Goal: Task Accomplishment & Management: Complete application form

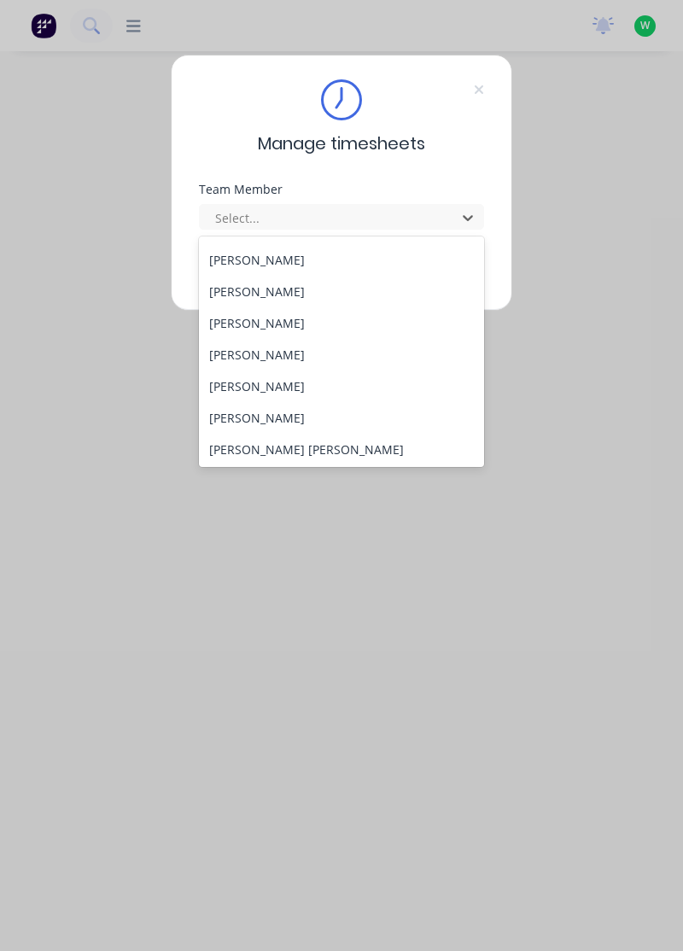
scroll to position [136, 0]
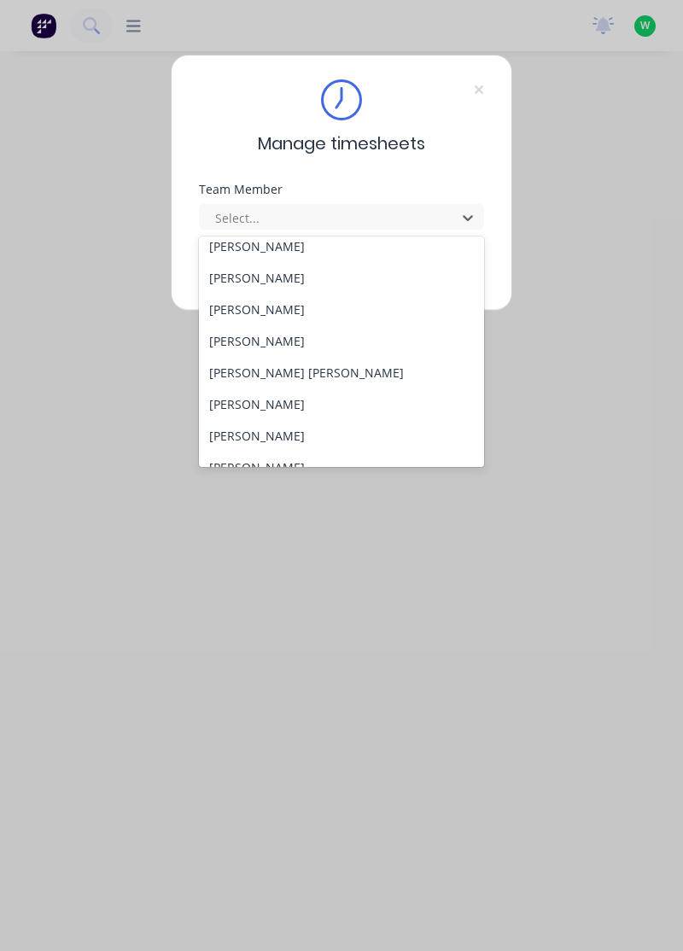
click at [256, 341] on div "[PERSON_NAME]" at bounding box center [342, 341] width 286 height 32
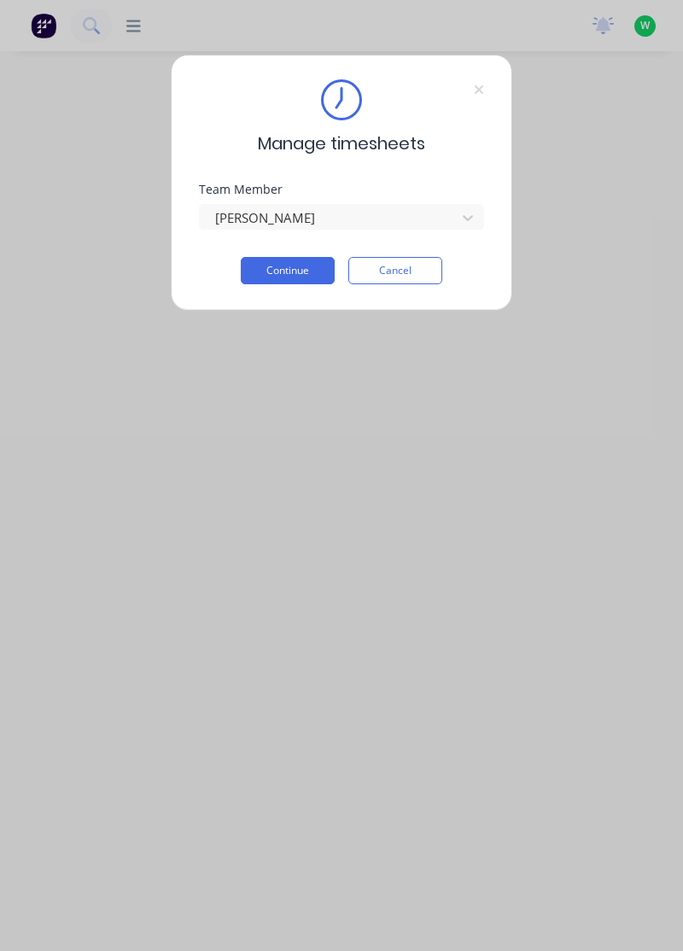
click at [292, 272] on button "Continue" at bounding box center [288, 270] width 94 height 27
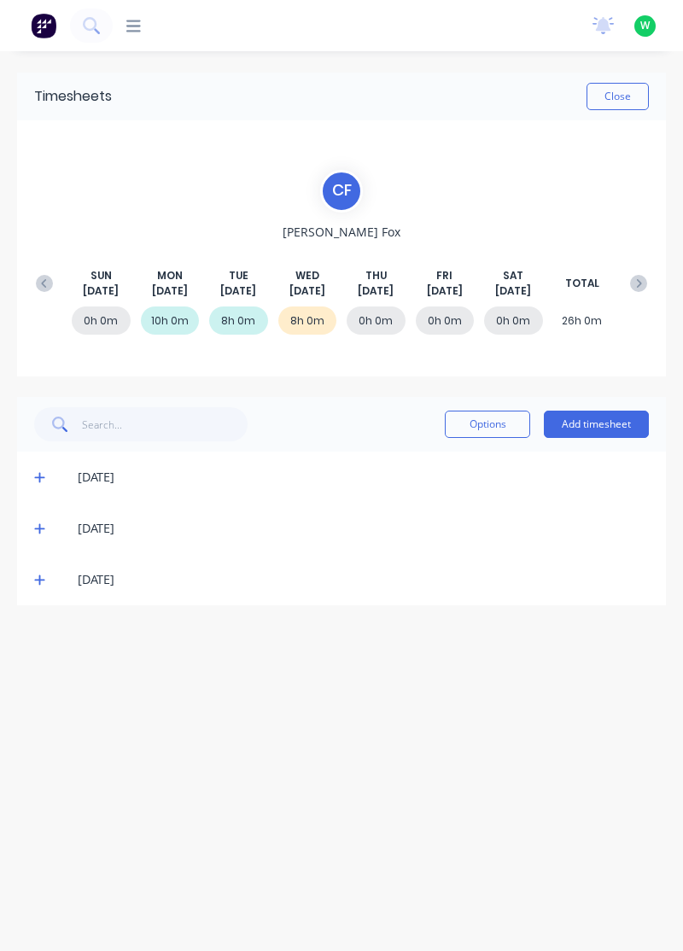
click at [593, 425] on button "Add timesheet" at bounding box center [596, 424] width 105 height 27
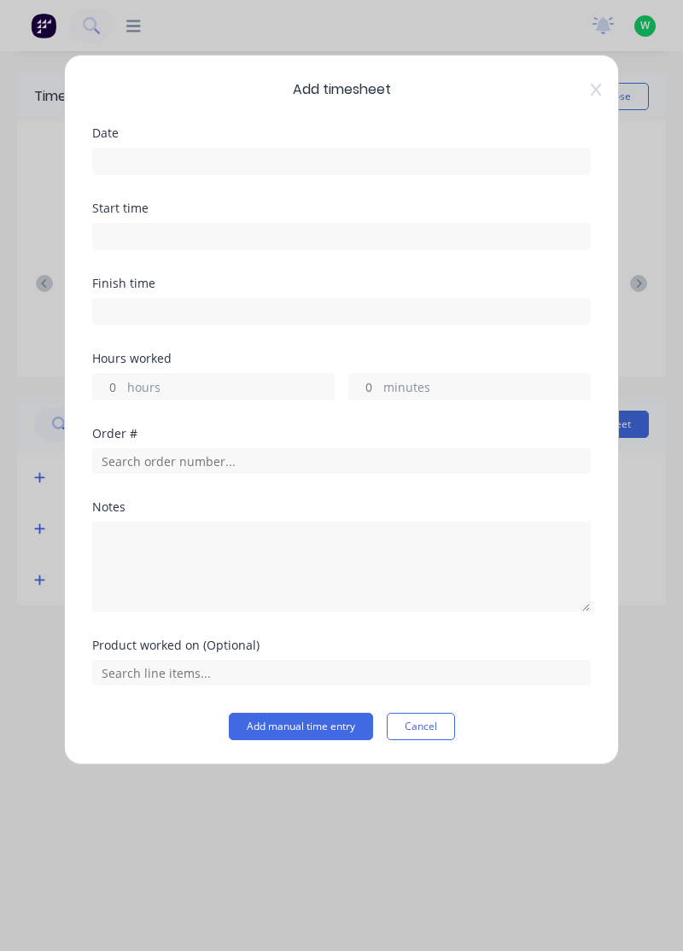
click at [482, 155] on input at bounding box center [341, 162] width 497 height 26
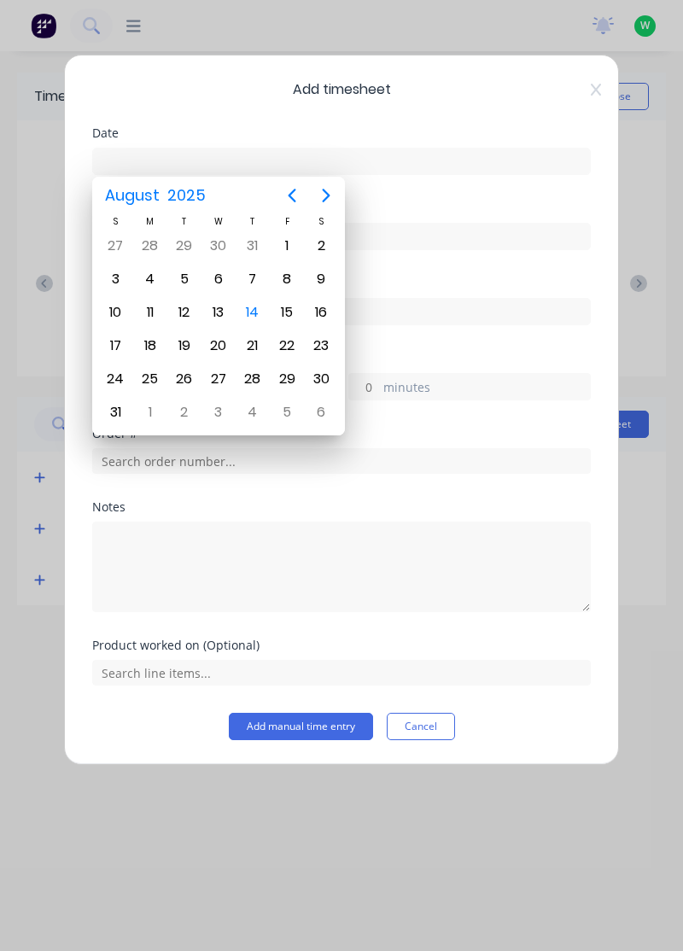
click at [263, 311] on div "14" at bounding box center [253, 313] width 26 height 26
type input "[DATE]"
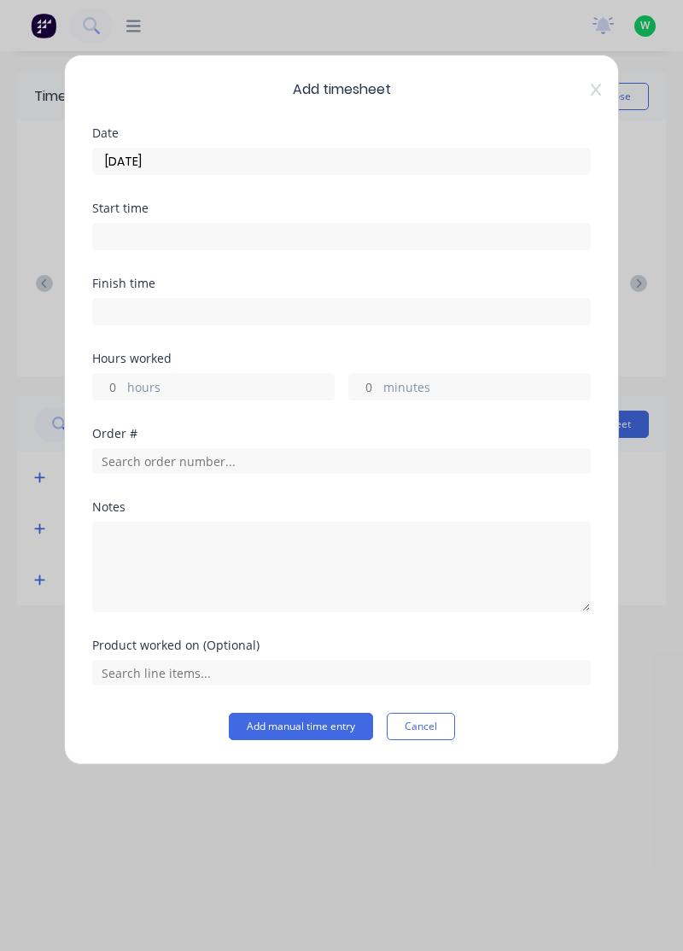
click at [200, 387] on label "hours" at bounding box center [230, 388] width 207 height 21
click at [123, 387] on input "hours" at bounding box center [108, 387] width 30 height 26
type input "4"
click at [389, 394] on label "minutes" at bounding box center [486, 388] width 207 height 21
click at [379, 394] on input "minutes" at bounding box center [364, 387] width 30 height 26
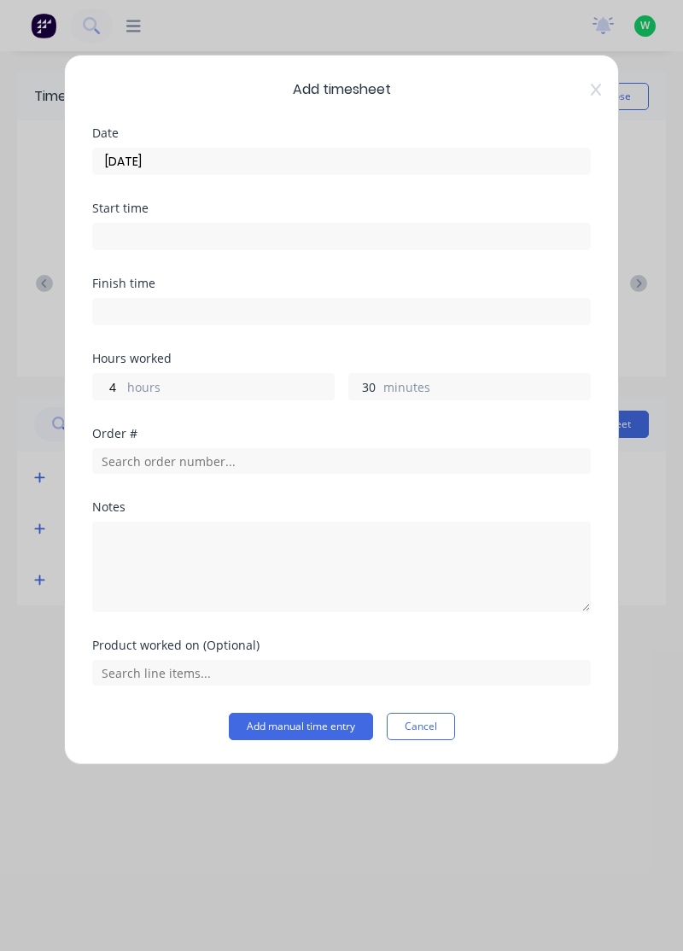
type input "30"
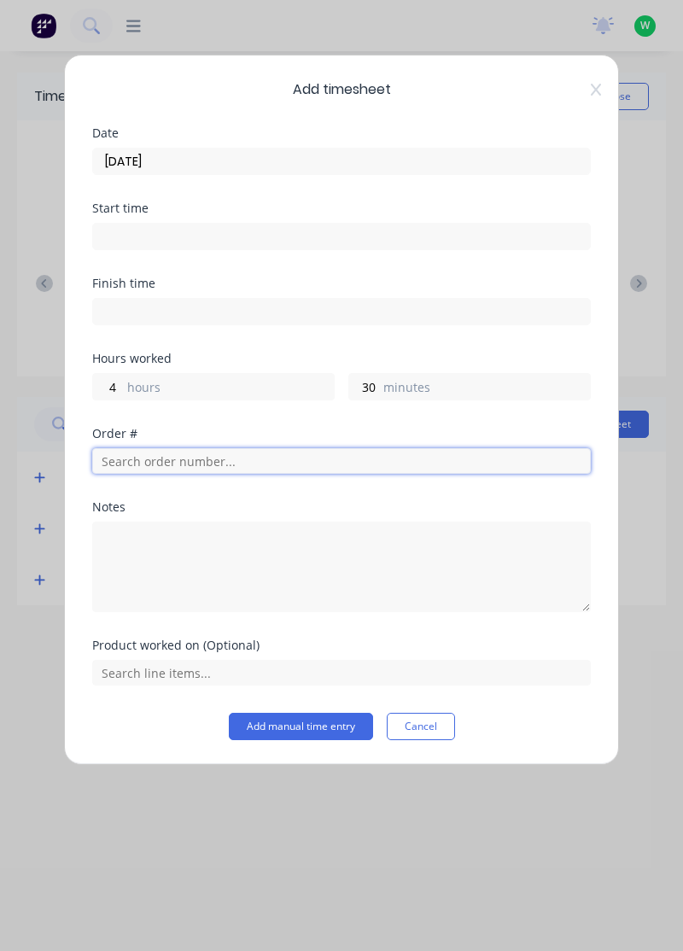
click at [254, 470] on input "text" at bounding box center [341, 461] width 499 height 26
type input "18821"
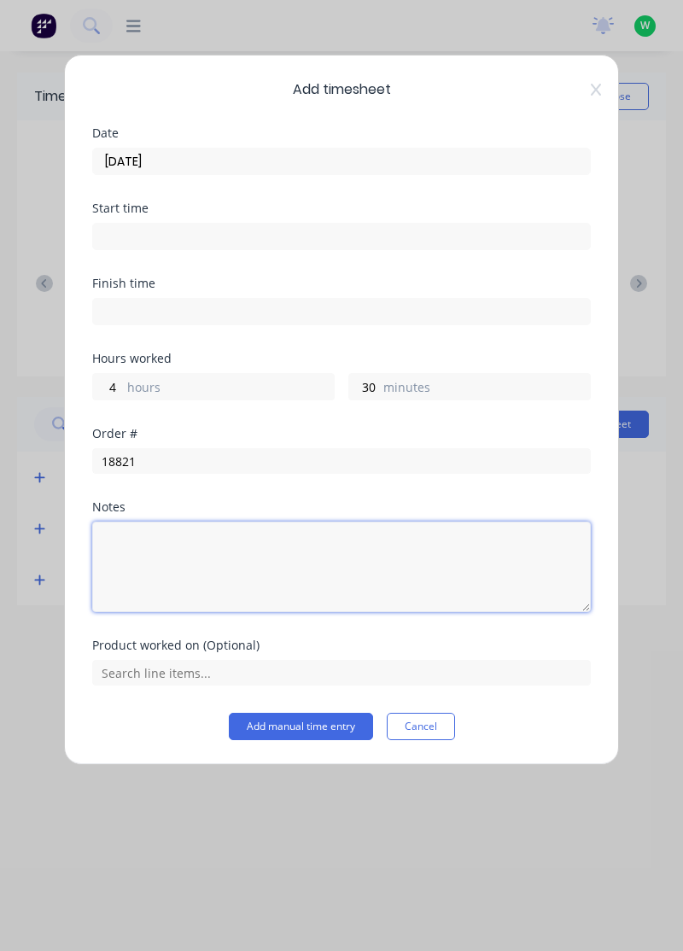
click at [265, 540] on textarea at bounding box center [341, 567] width 499 height 90
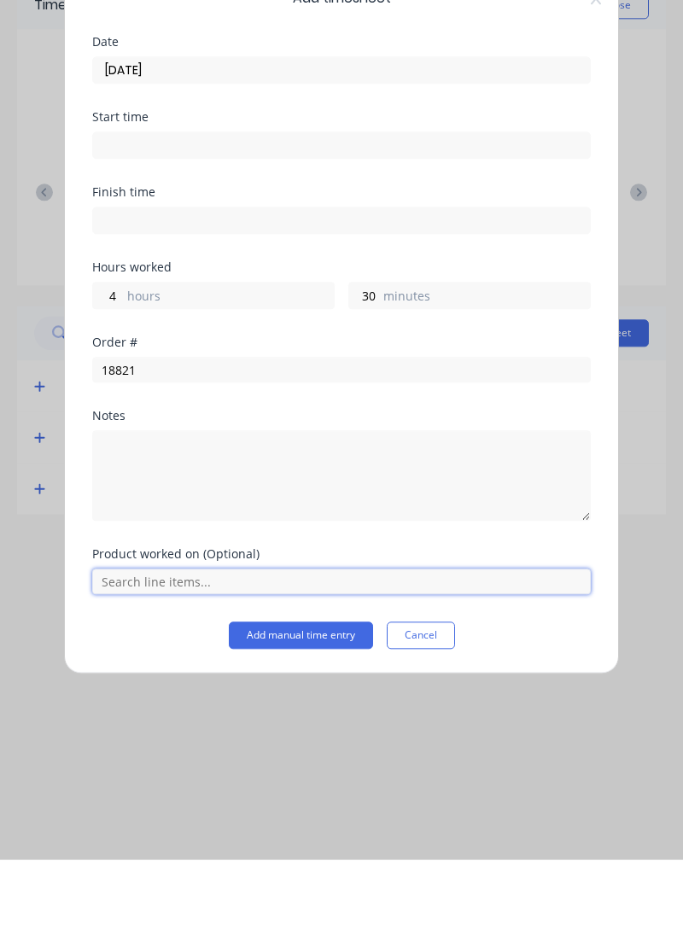
click at [304, 676] on input "text" at bounding box center [341, 673] width 499 height 26
click at [330, 671] on input "text" at bounding box center [341, 673] width 499 height 26
click at [333, 674] on input "text" at bounding box center [341, 673] width 499 height 26
click at [332, 675] on input "text" at bounding box center [341, 673] width 499 height 26
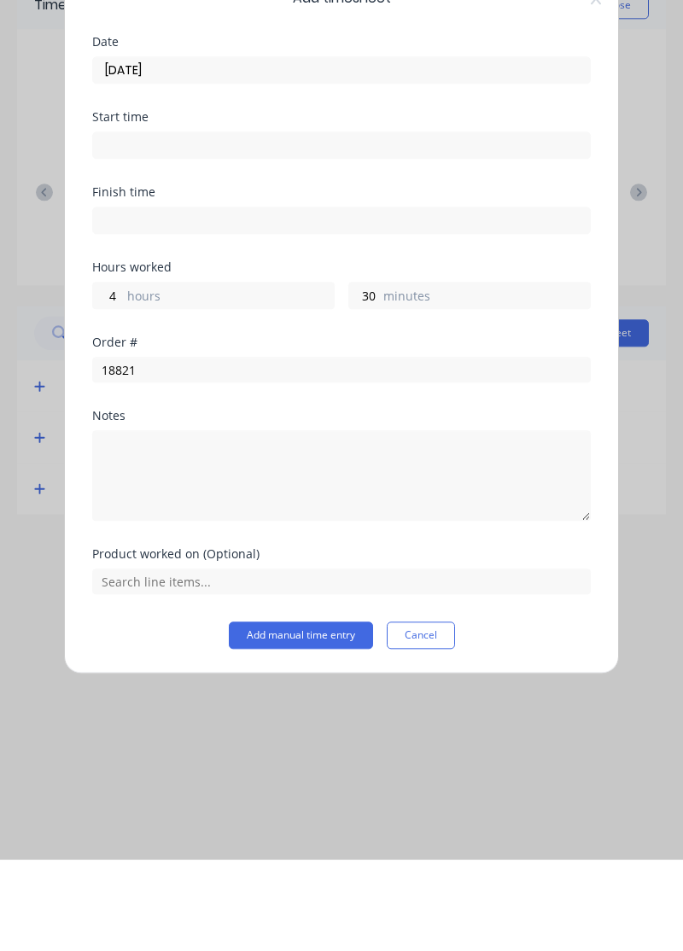
click at [318, 727] on button "Add manual time entry" at bounding box center [301, 726] width 144 height 27
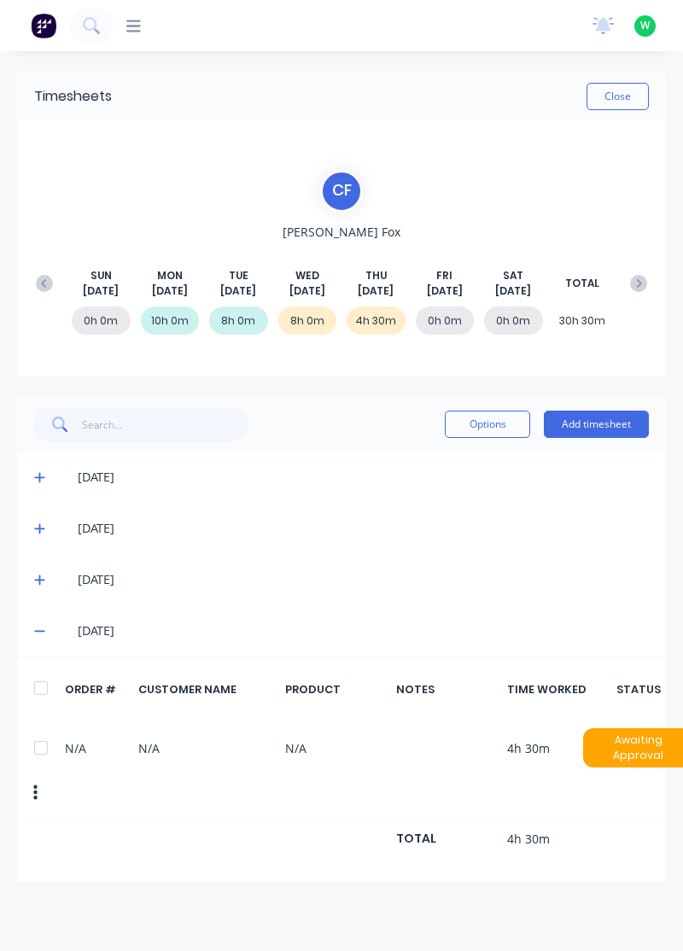
click at [36, 788] on button "button" at bounding box center [35, 793] width 40 height 31
click at [496, 429] on button "Options" at bounding box center [487, 424] width 85 height 27
click at [51, 750] on div at bounding box center [41, 748] width 34 height 34
click at [491, 423] on button "Options" at bounding box center [487, 424] width 85 height 27
click at [415, 479] on div "Delete" at bounding box center [448, 468] width 131 height 25
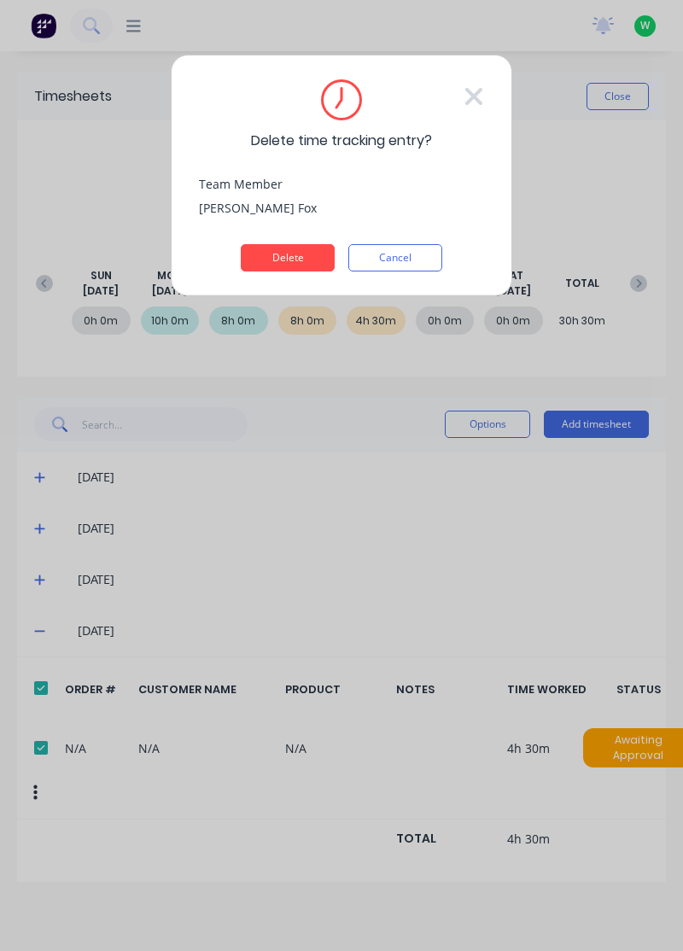
click at [294, 250] on button "Delete" at bounding box center [288, 257] width 94 height 27
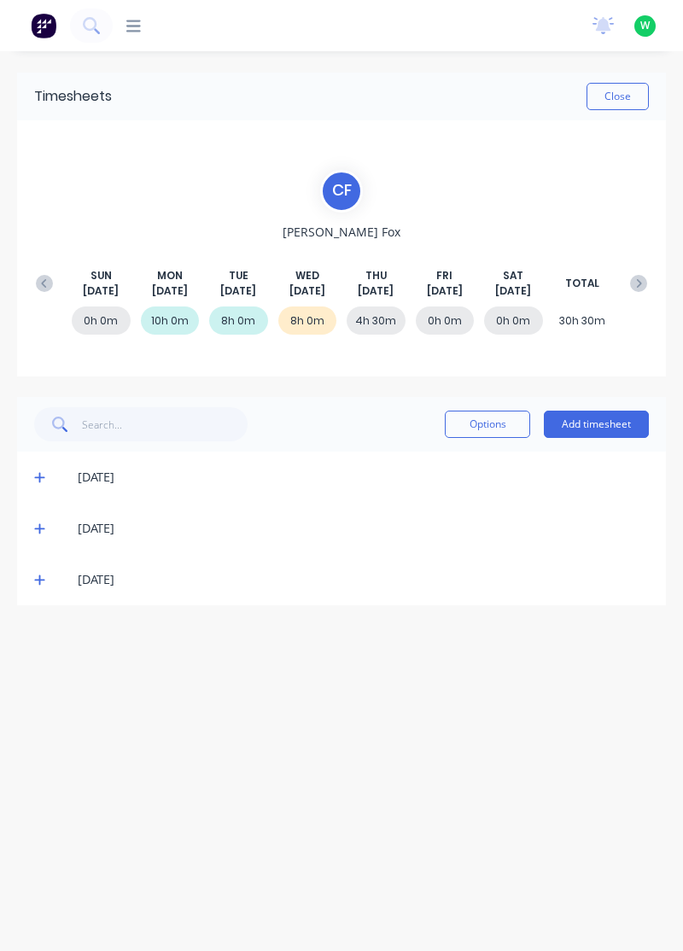
click at [619, 96] on button "Close" at bounding box center [618, 96] width 62 height 27
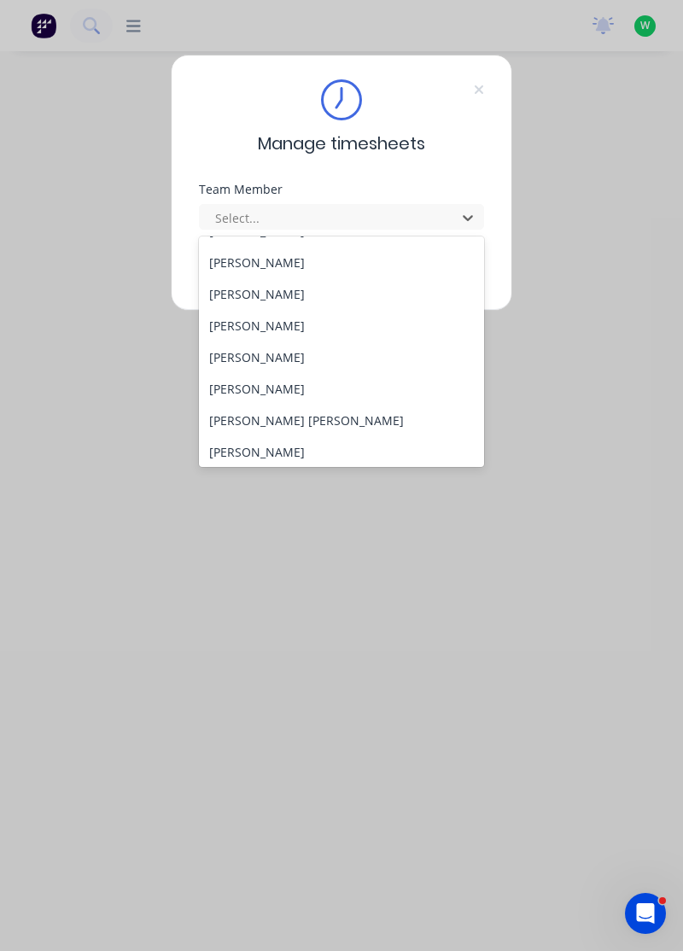
scroll to position [90, 0]
click at [271, 386] on div "[PERSON_NAME]" at bounding box center [342, 387] width 286 height 32
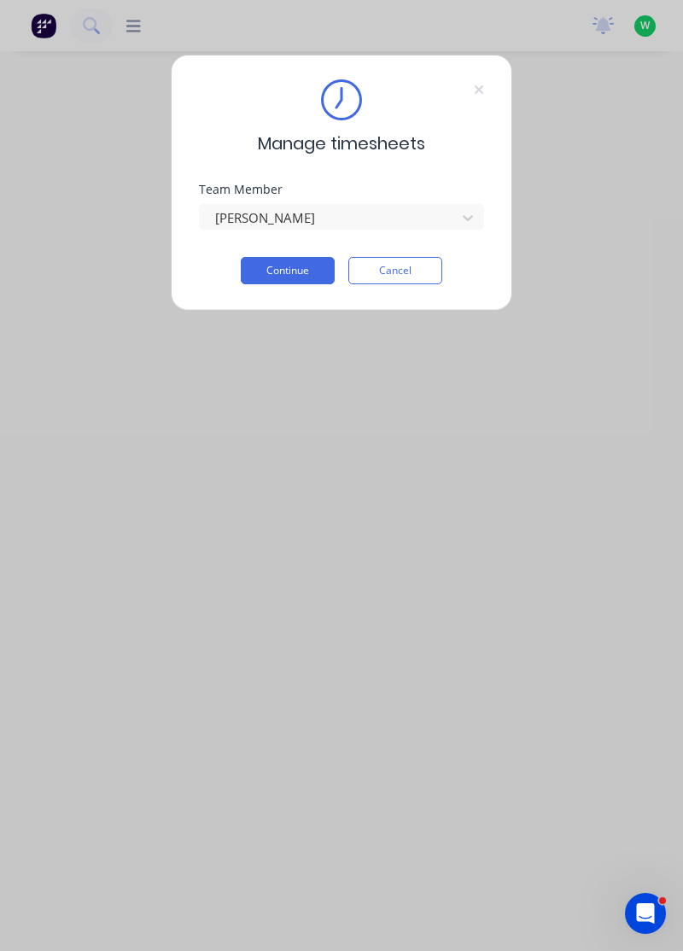
click at [303, 272] on button "Continue" at bounding box center [288, 270] width 94 height 27
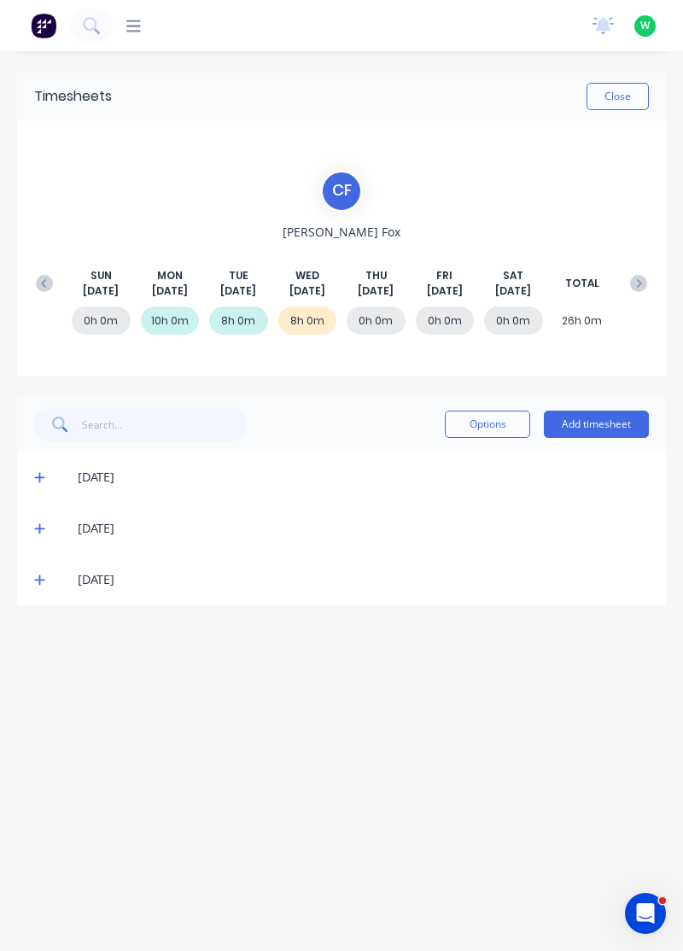
click at [604, 423] on button "Add timesheet" at bounding box center [596, 424] width 105 height 27
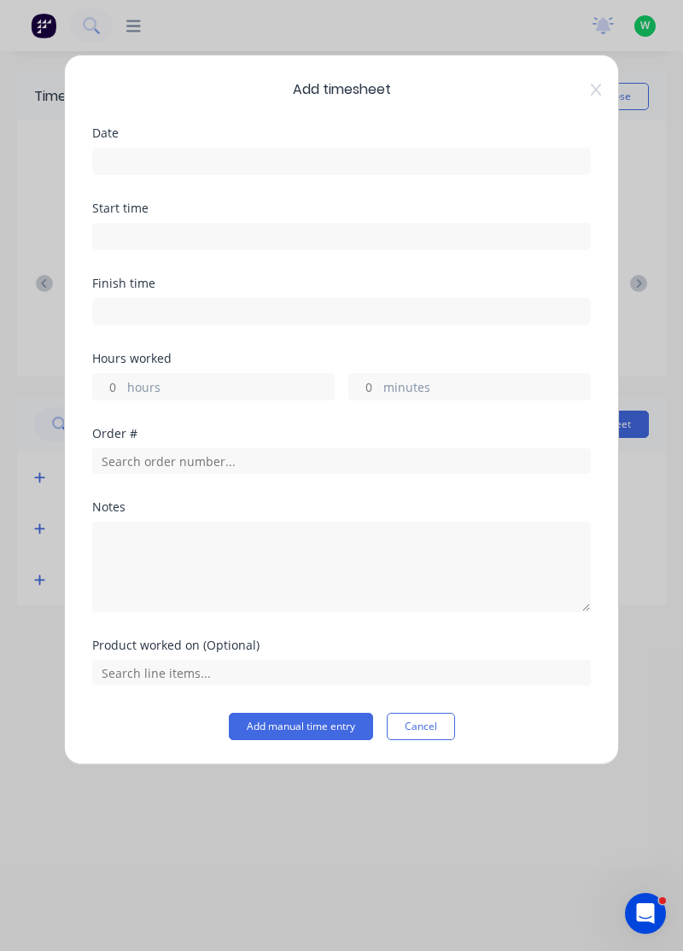
click at [354, 153] on input at bounding box center [341, 162] width 497 height 26
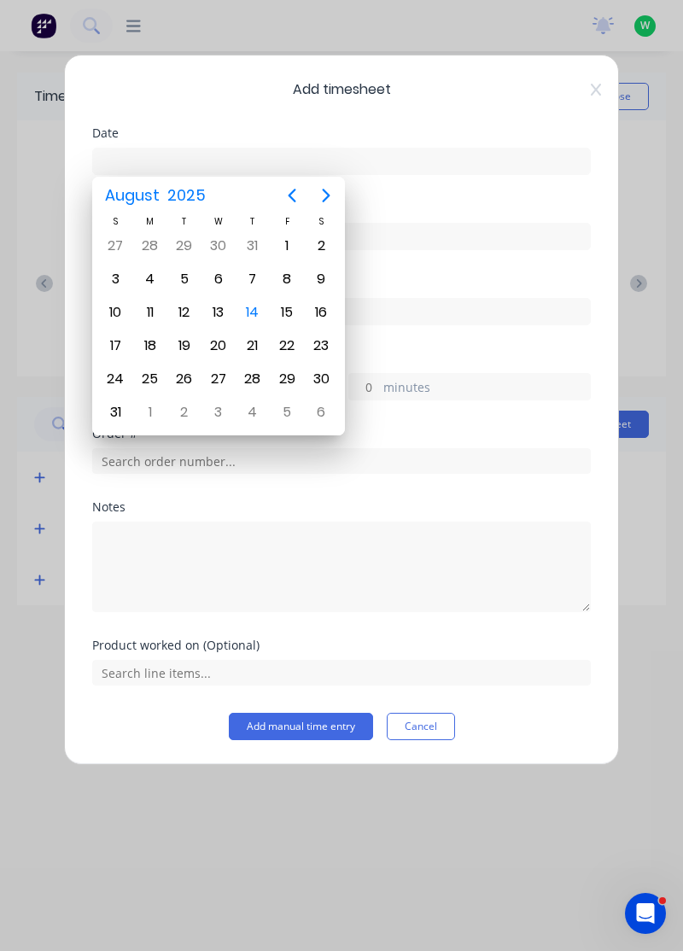
click at [254, 306] on div "14" at bounding box center [253, 313] width 26 height 26
type input "[DATE]"
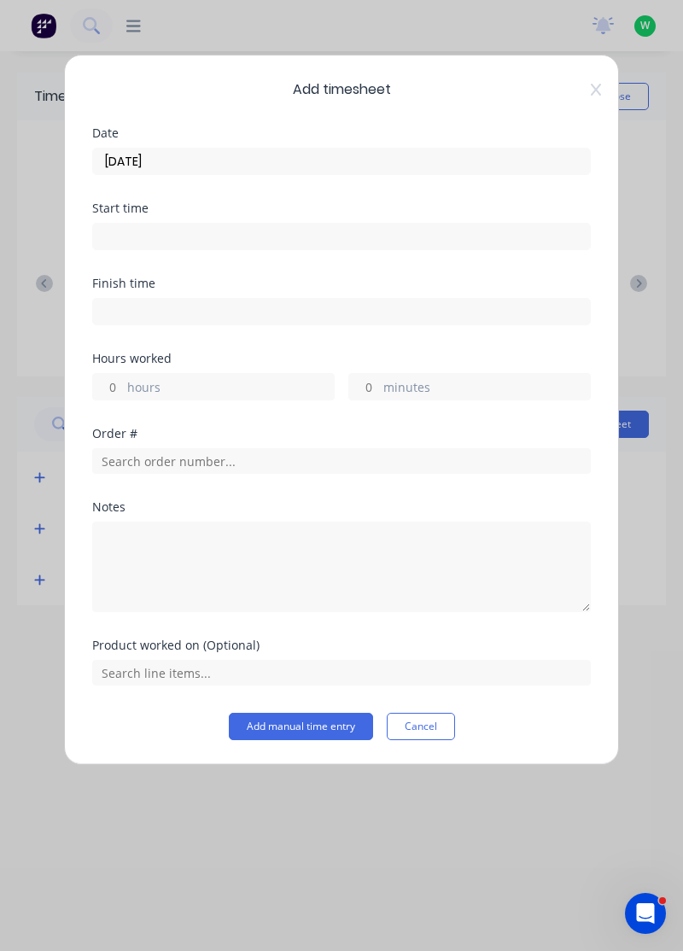
click at [178, 379] on label "hours" at bounding box center [230, 388] width 207 height 21
click at [123, 379] on input "hours" at bounding box center [108, 387] width 30 height 26
type input "4"
click at [423, 388] on label "minutes" at bounding box center [486, 388] width 207 height 21
click at [379, 388] on input "minutes" at bounding box center [364, 387] width 30 height 26
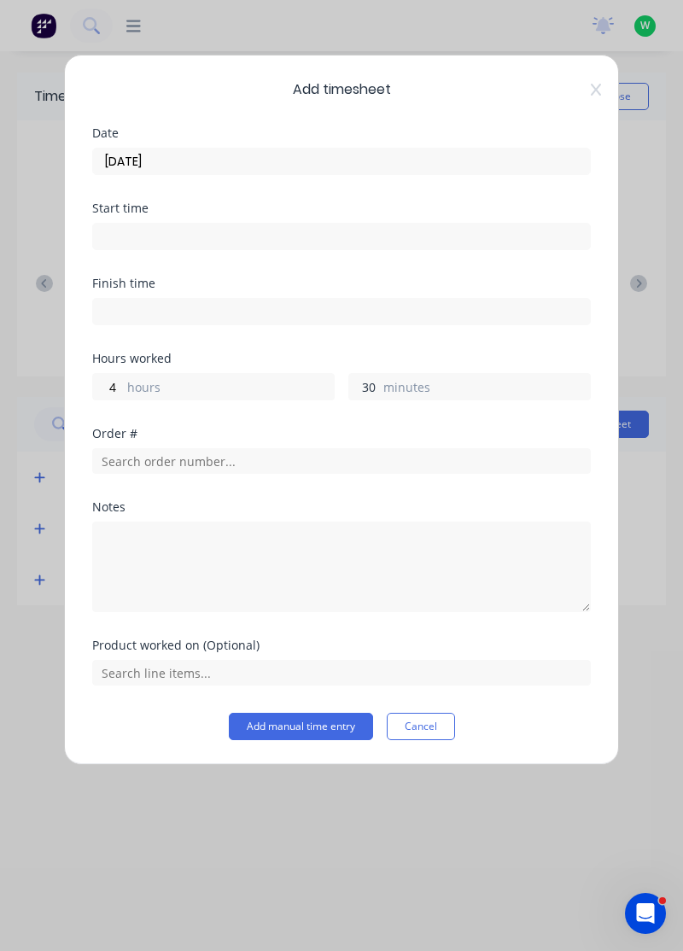
type input "30"
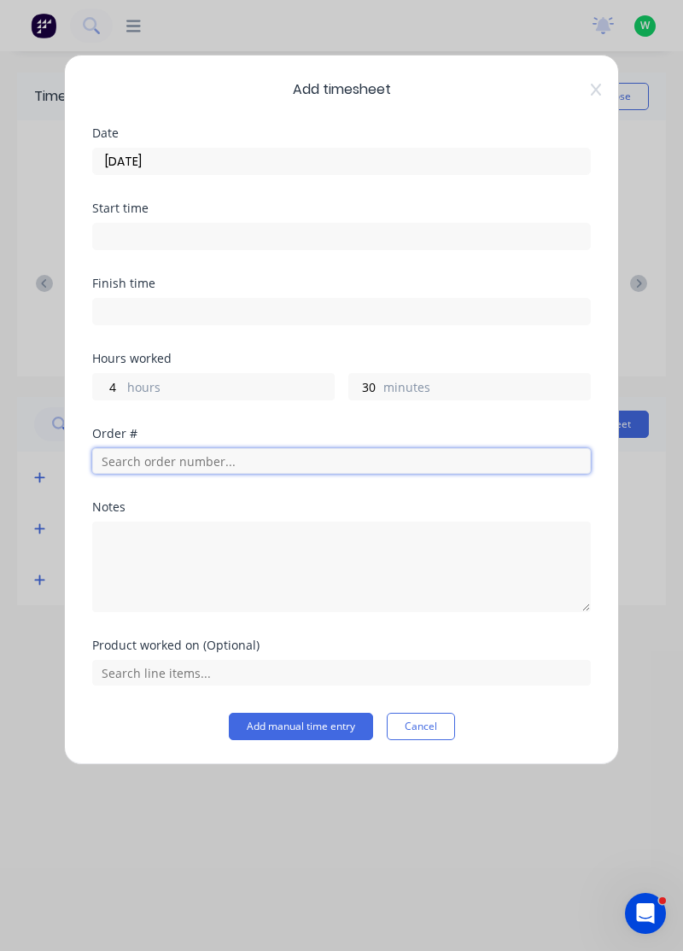
click at [293, 464] on input "text" at bounding box center [341, 461] width 499 height 26
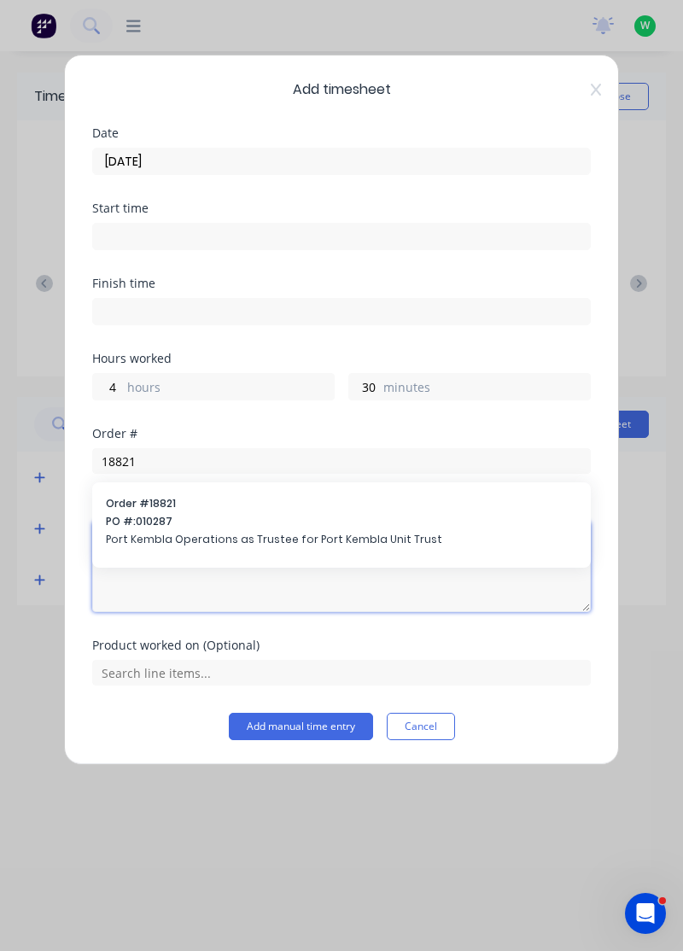
click at [197, 528] on textarea at bounding box center [341, 567] width 499 height 90
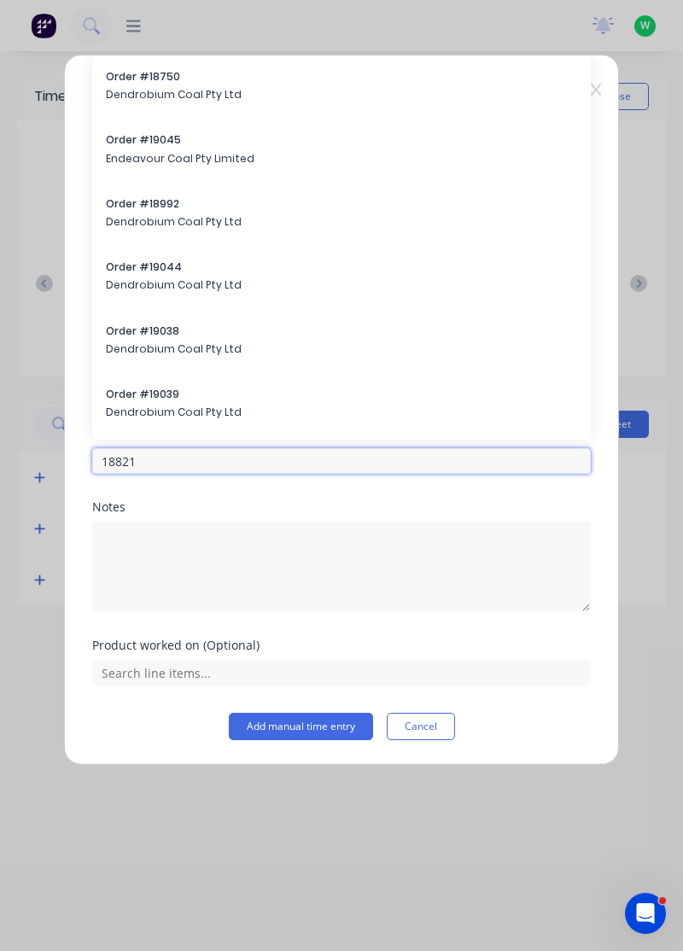
click at [198, 454] on input "18821" at bounding box center [341, 461] width 499 height 26
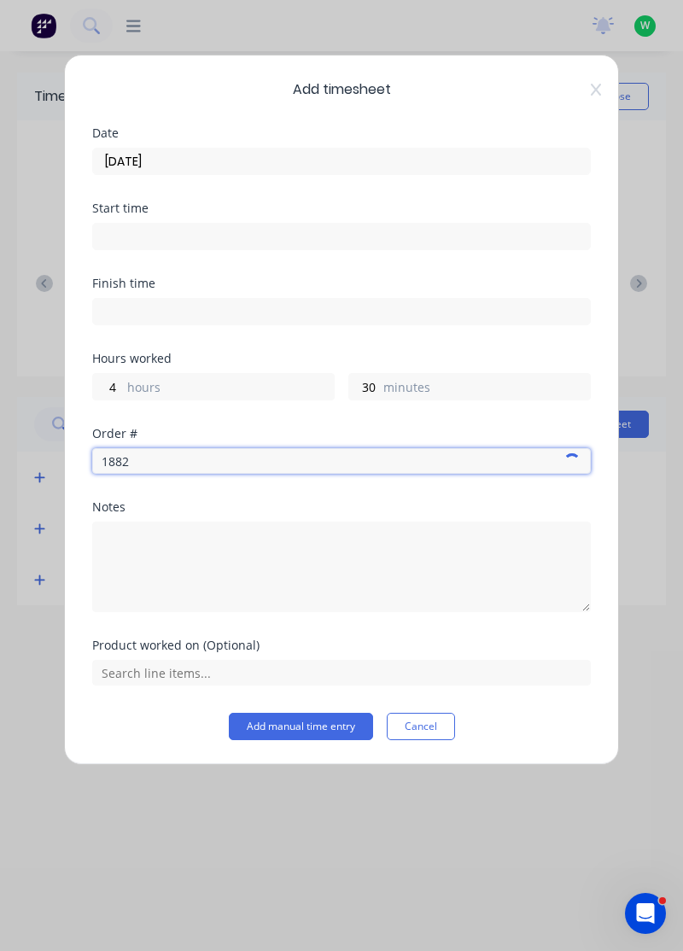
type input "18821"
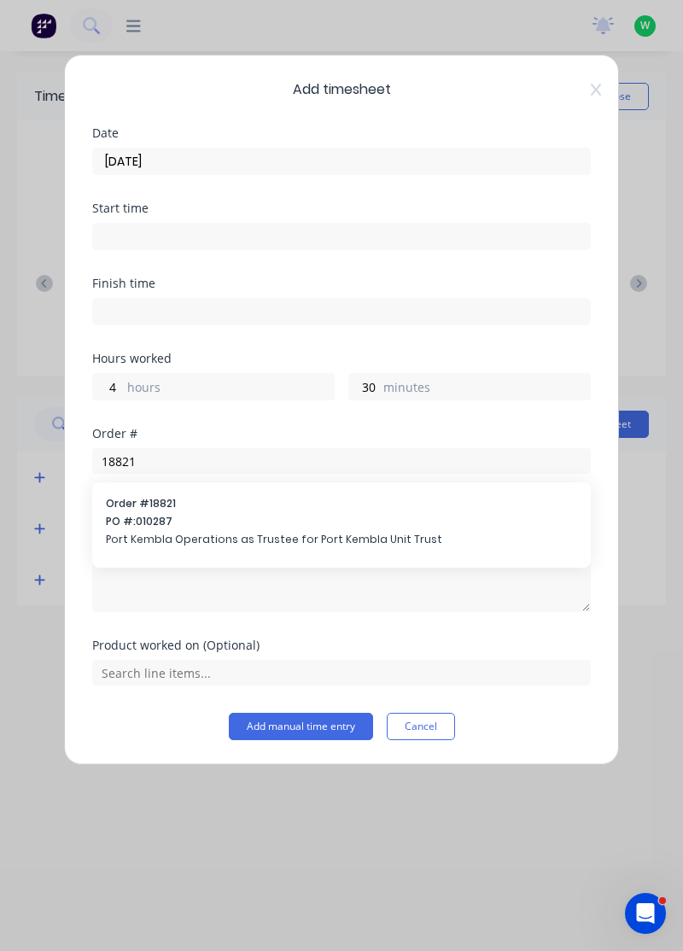
click at [195, 520] on span "PO #: 010287" at bounding box center [341, 521] width 471 height 15
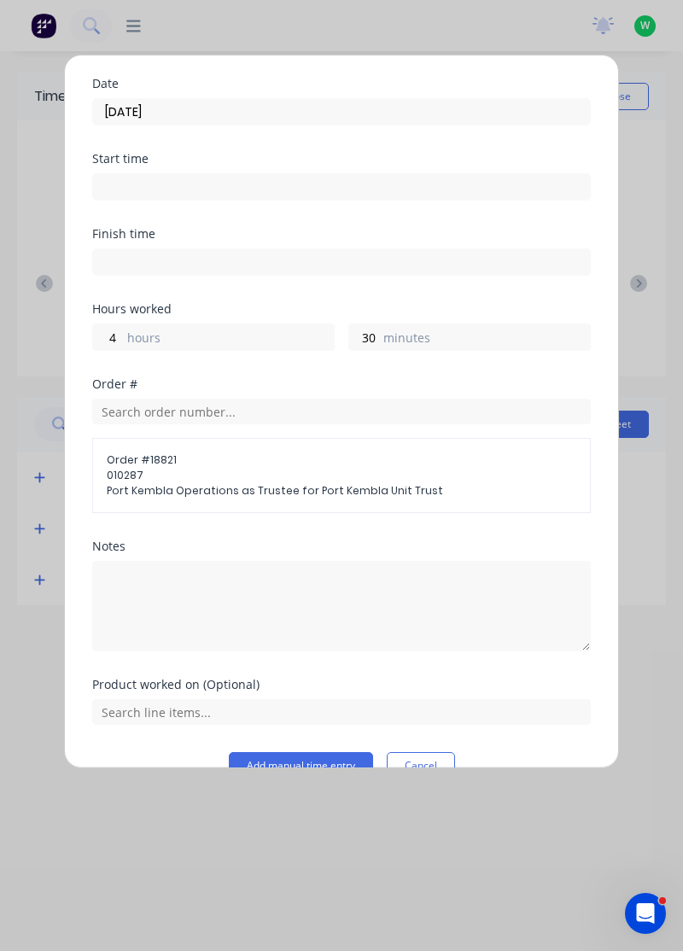
scroll to position [82, 0]
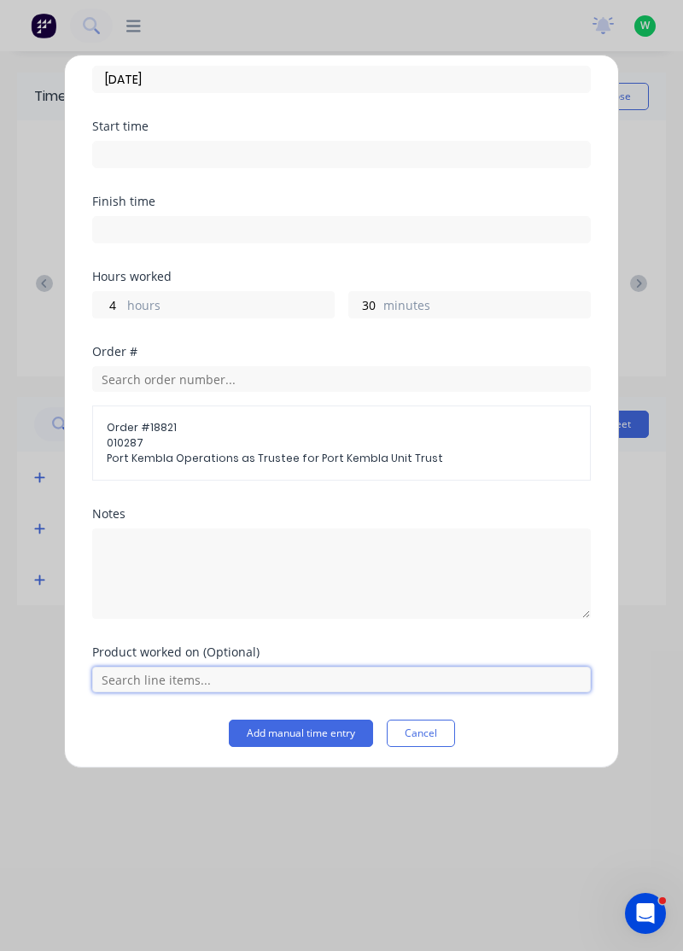
click at [353, 681] on input "text" at bounding box center [341, 680] width 499 height 26
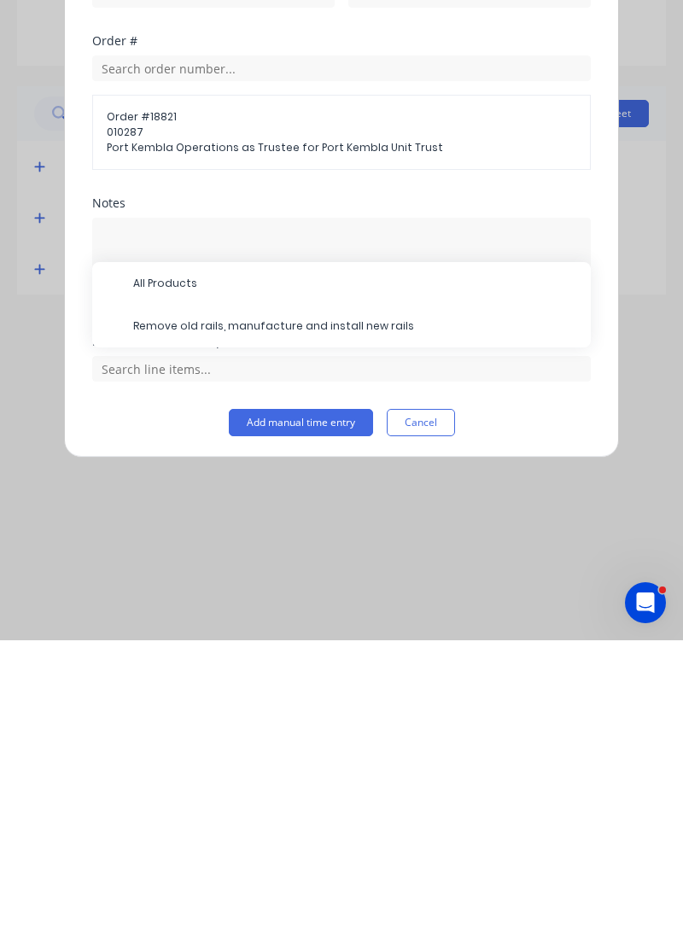
click at [292, 639] on span "Remove old rails, manufacture and install new rails" at bounding box center [355, 636] width 444 height 15
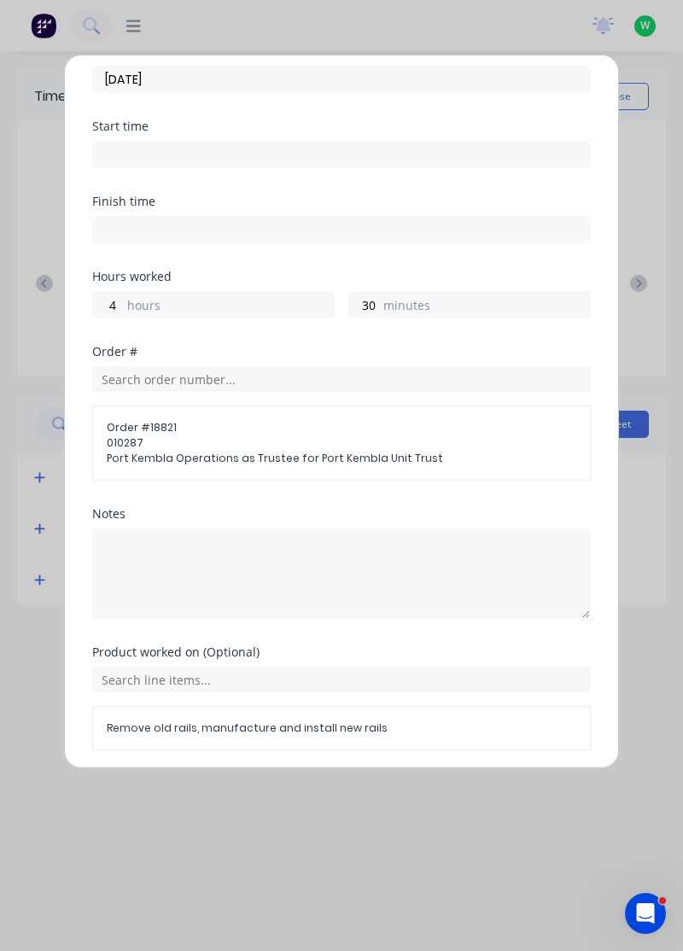
scroll to position [139, 0]
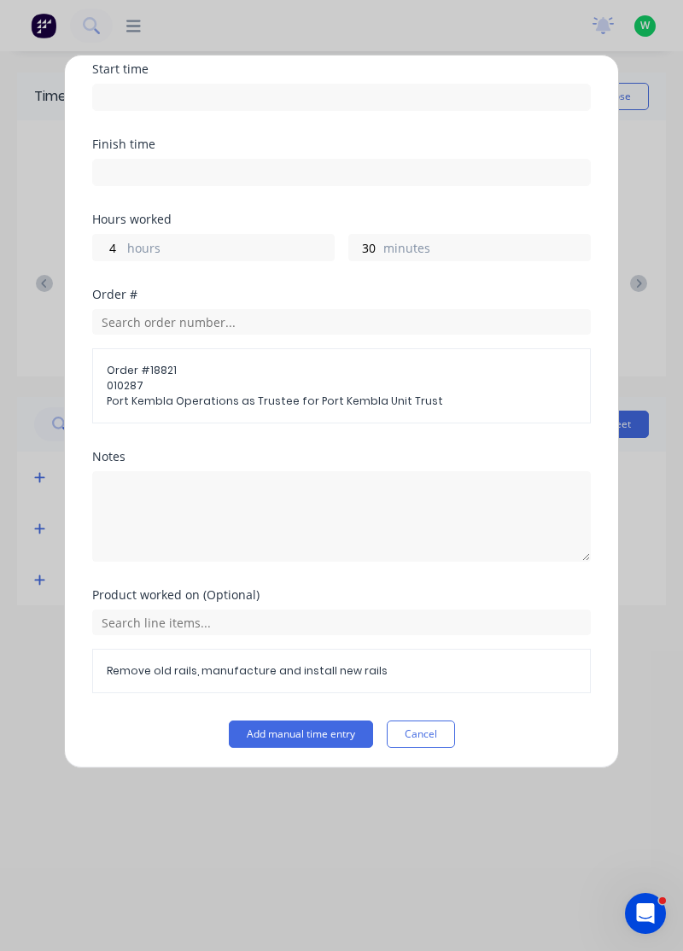
click at [313, 733] on button "Add manual time entry" at bounding box center [301, 734] width 144 height 27
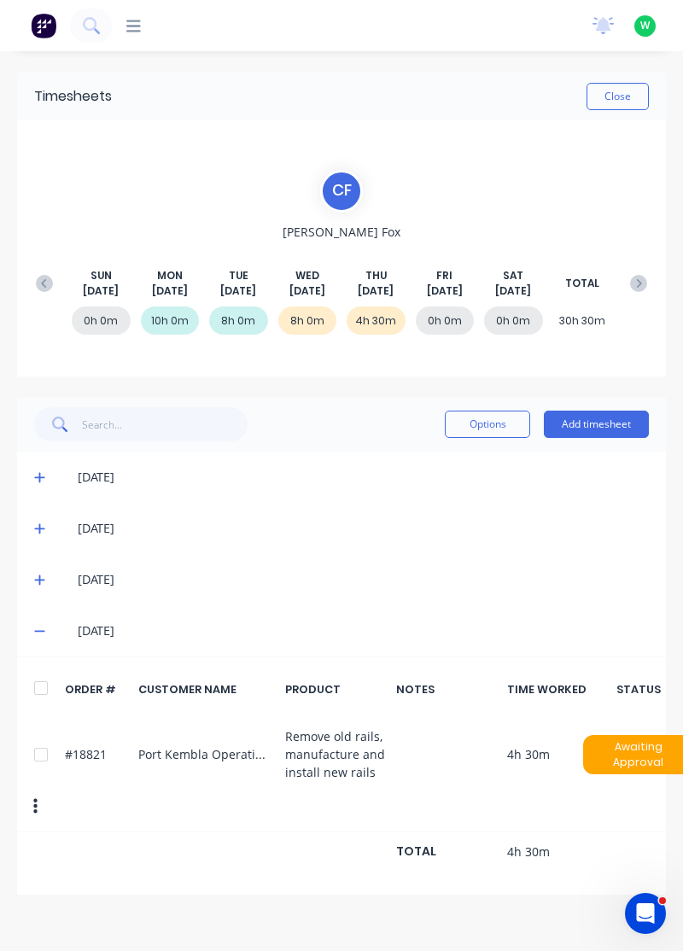
click at [598, 426] on button "Add timesheet" at bounding box center [596, 424] width 105 height 27
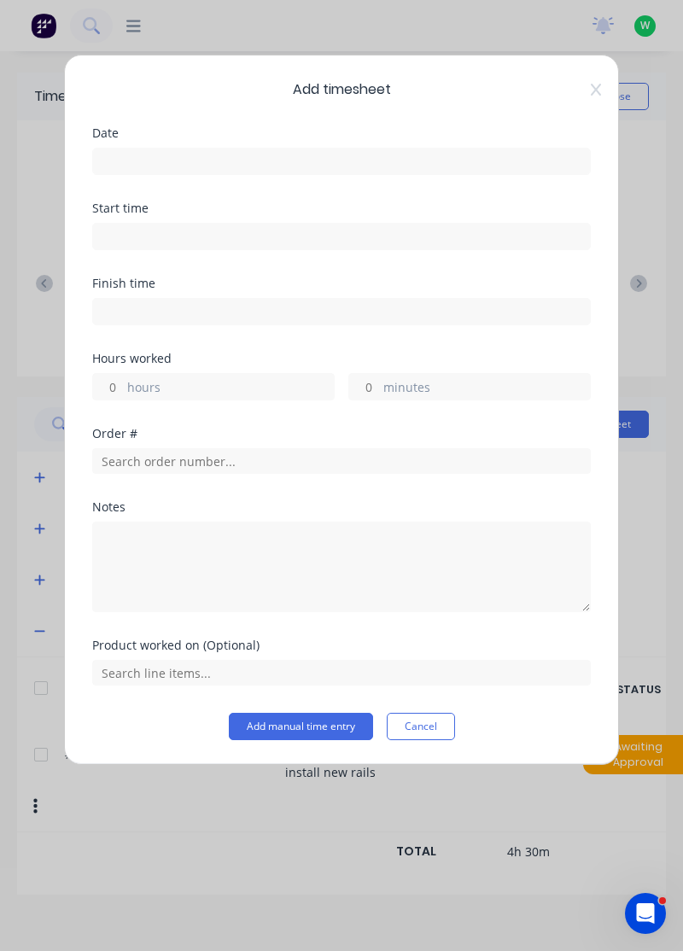
click at [470, 160] on input at bounding box center [341, 162] width 497 height 26
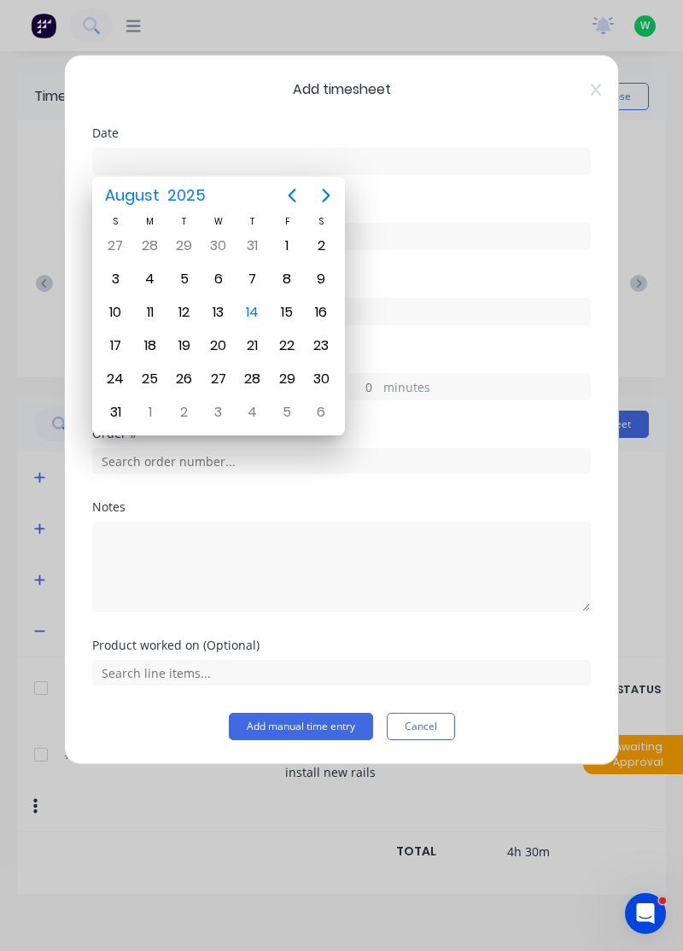
click at [262, 309] on div "14" at bounding box center [253, 313] width 26 height 26
type input "[DATE]"
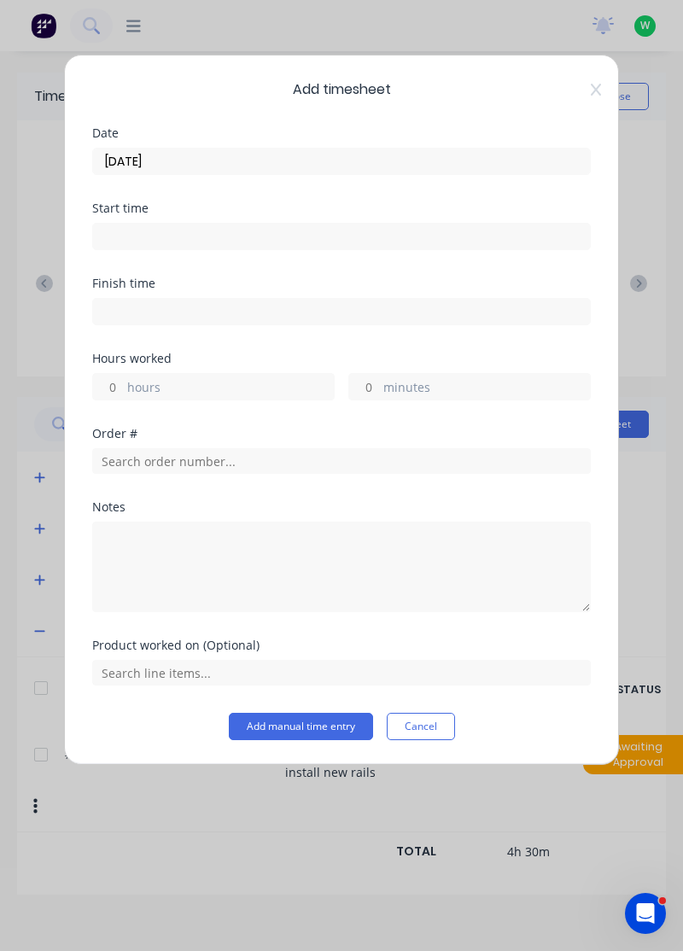
click at [186, 384] on label "hours" at bounding box center [230, 388] width 207 height 21
click at [123, 384] on input "hours" at bounding box center [108, 387] width 30 height 26
type input "4"
click at [425, 379] on label "minutes" at bounding box center [486, 388] width 207 height 21
click at [379, 379] on input "minutes" at bounding box center [364, 387] width 30 height 26
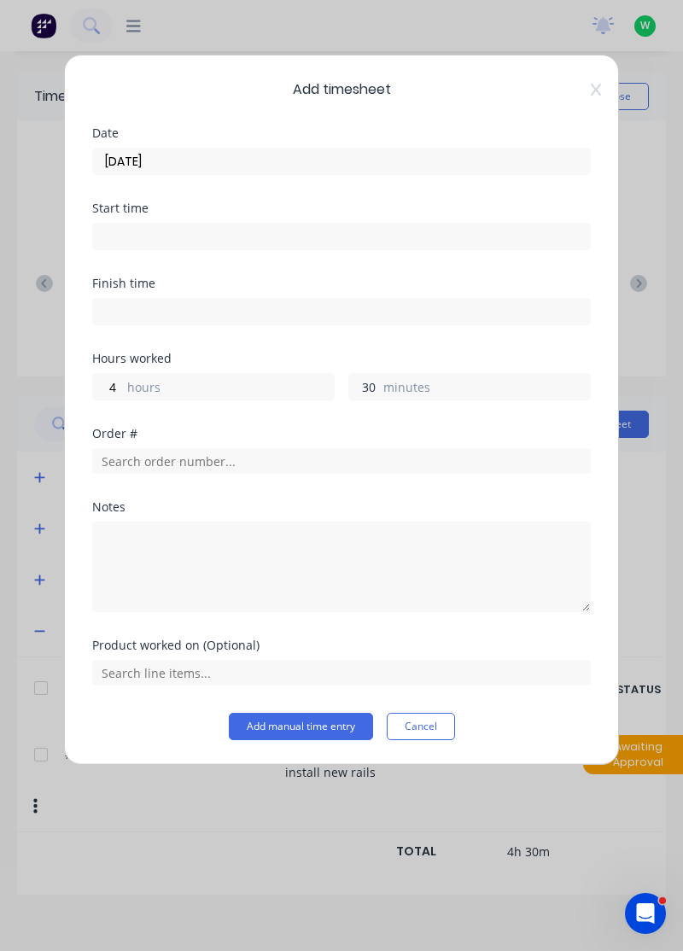
type input "30"
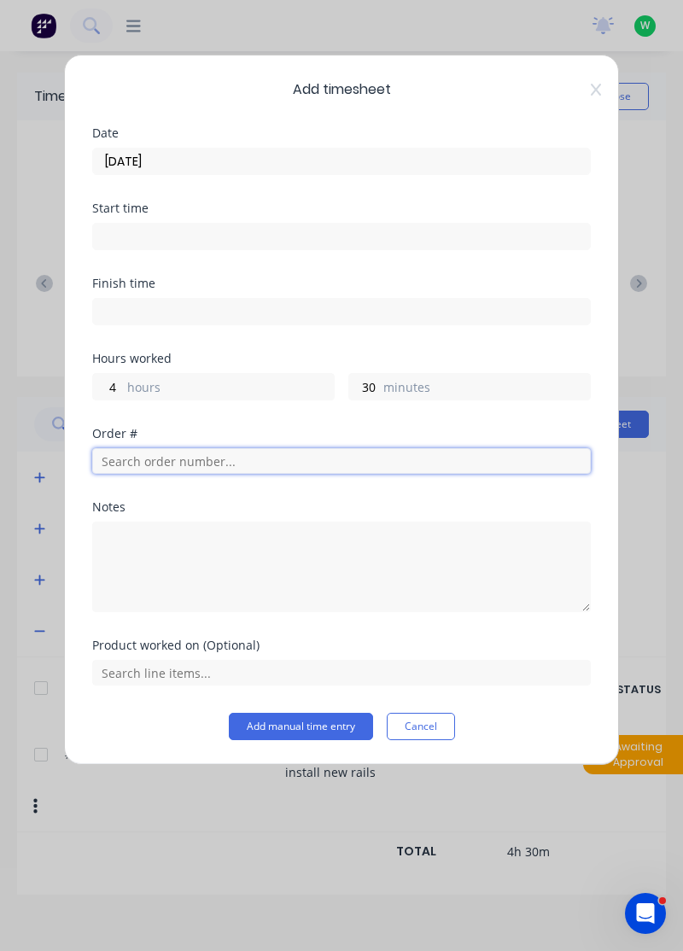
click at [293, 459] on input "text" at bounding box center [341, 461] width 499 height 26
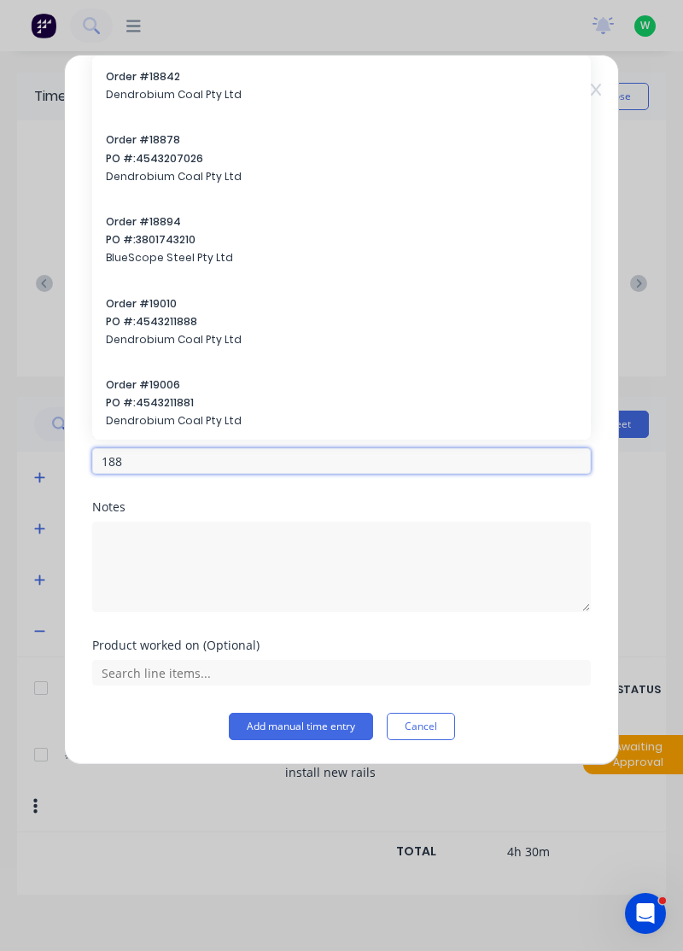
click at [161, 458] on input "188" at bounding box center [341, 461] width 499 height 26
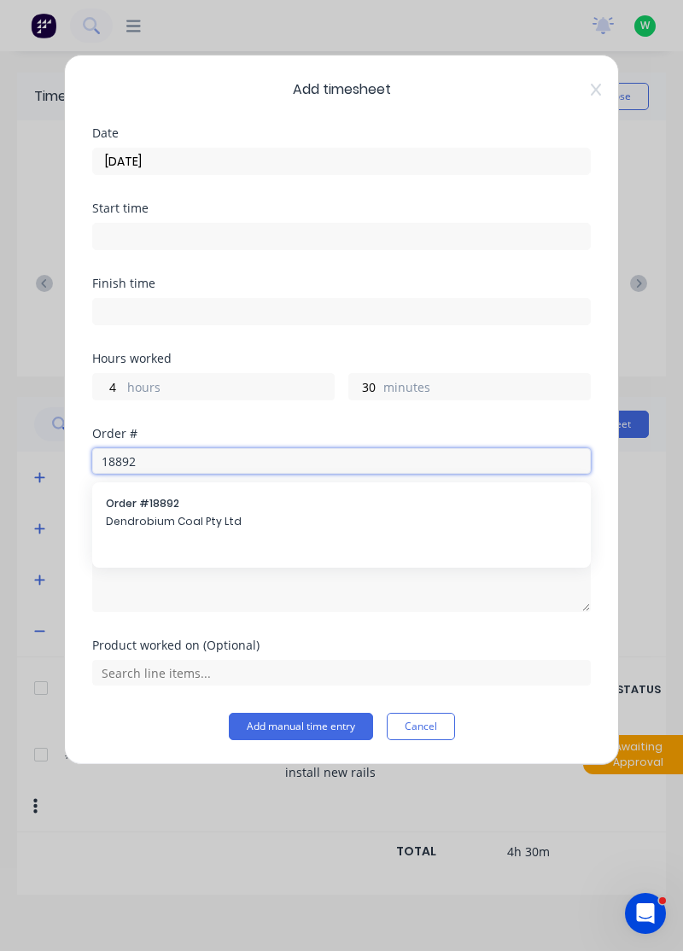
type input "18892"
click at [324, 452] on input "18892" at bounding box center [341, 461] width 499 height 26
type input "18751"
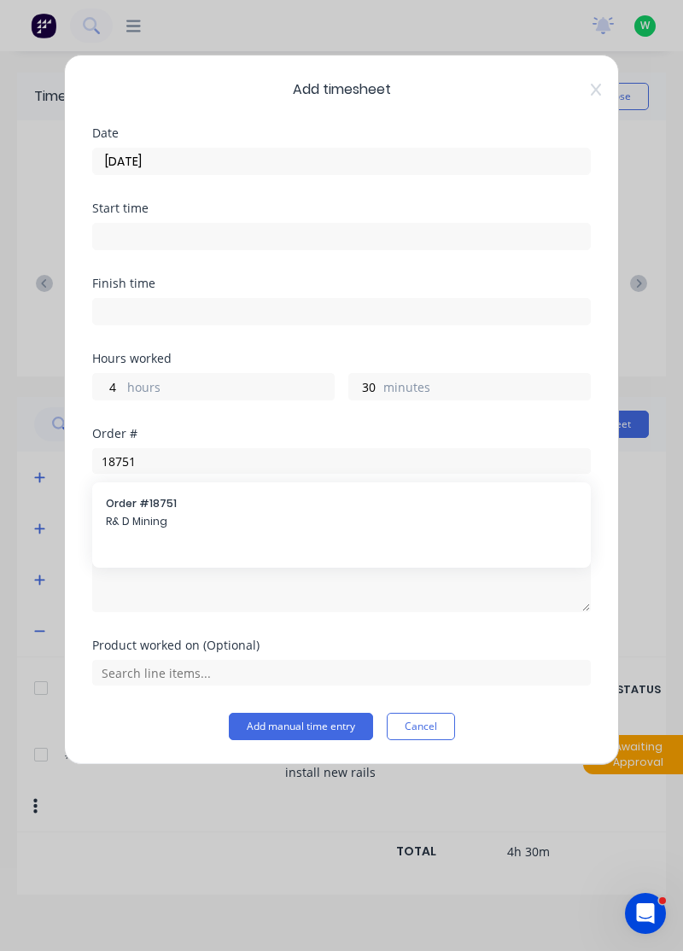
click at [191, 525] on span "R& D Mining" at bounding box center [341, 521] width 471 height 15
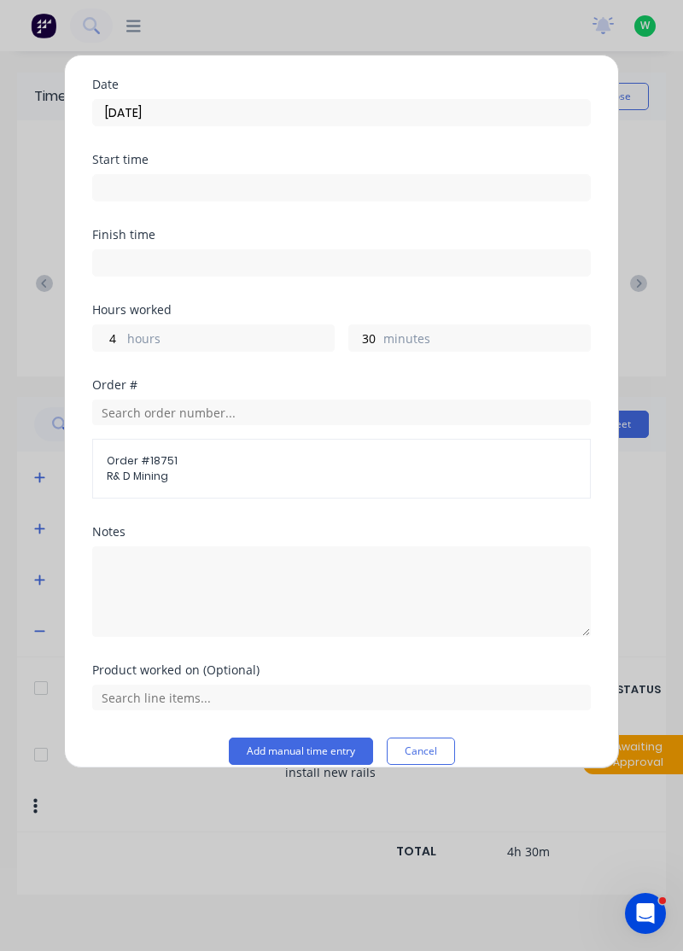
scroll to position [67, 0]
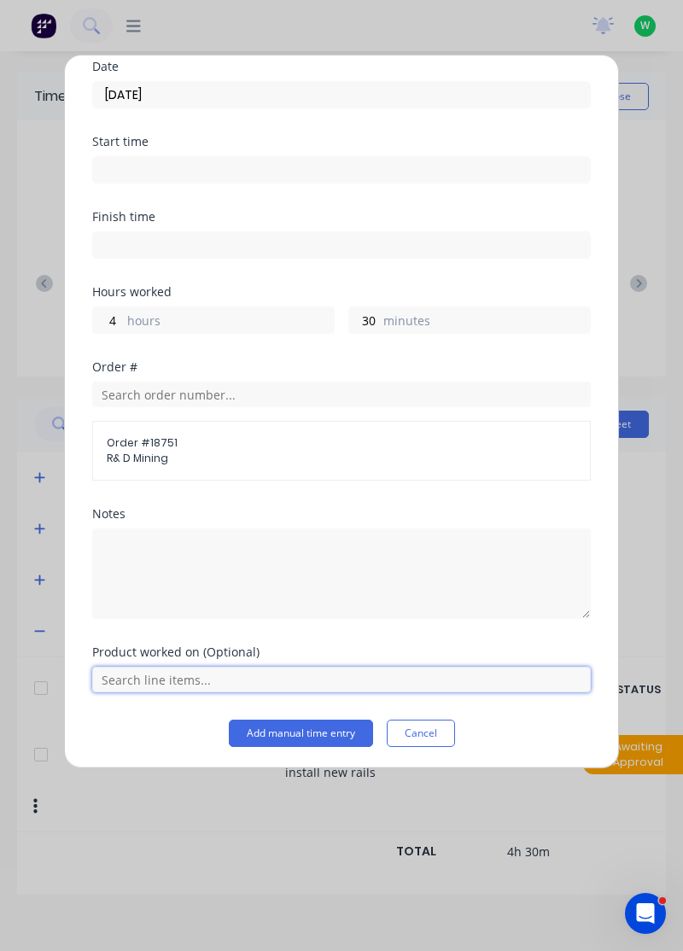
click at [480, 681] on input "text" at bounding box center [341, 680] width 499 height 26
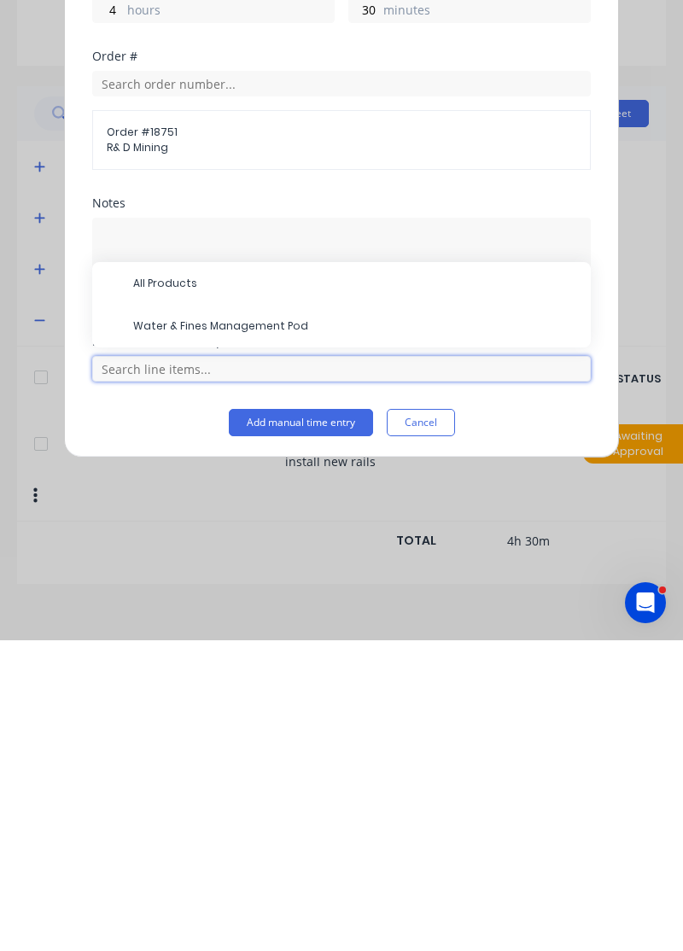
scroll to position [45, 0]
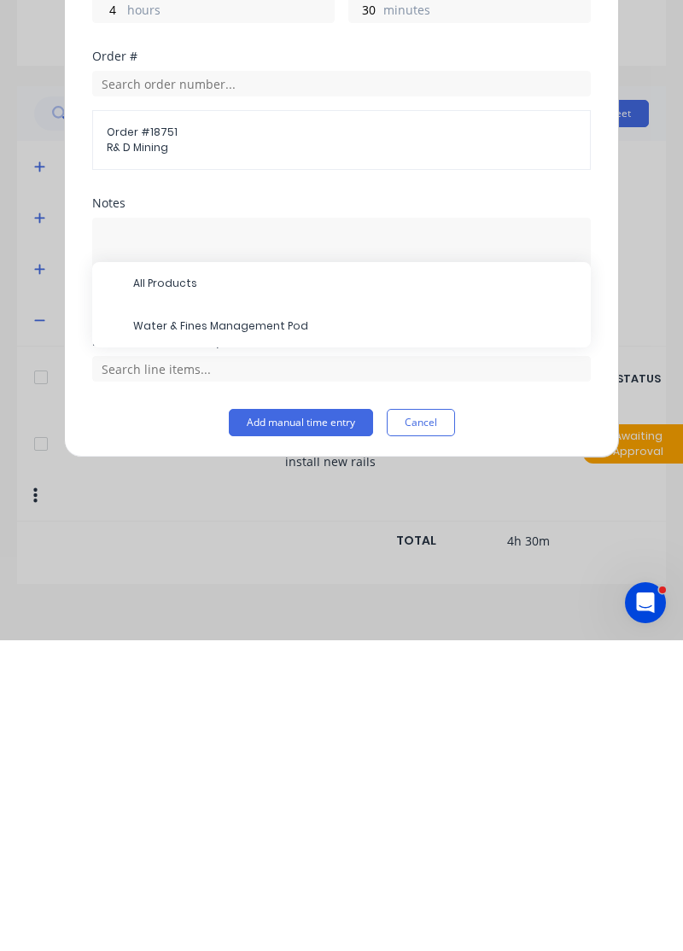
click at [243, 637] on span "Water & Fines Management Pod" at bounding box center [355, 636] width 444 height 15
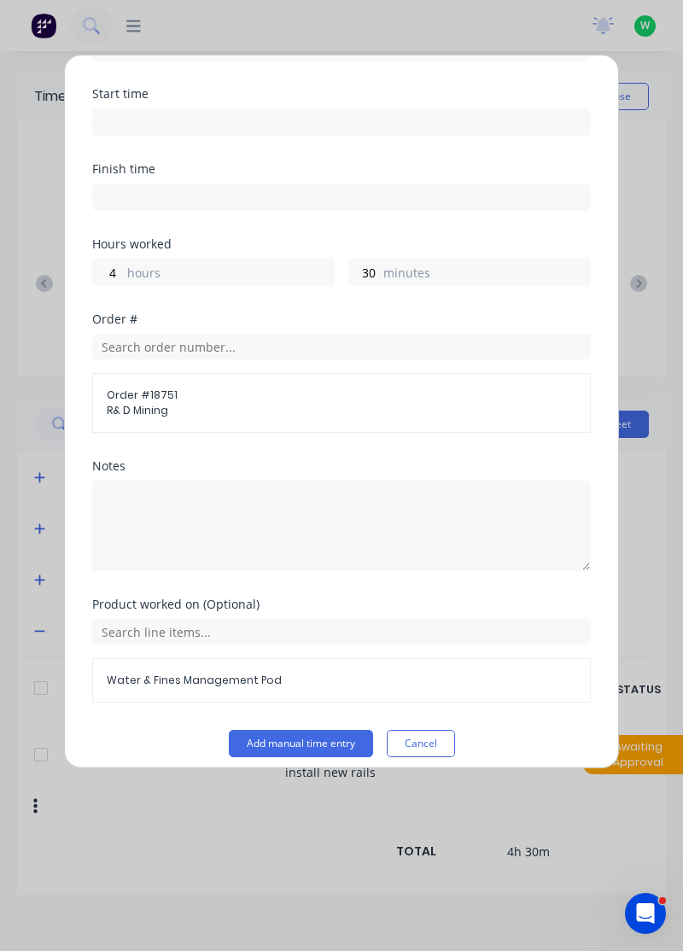
scroll to position [124, 0]
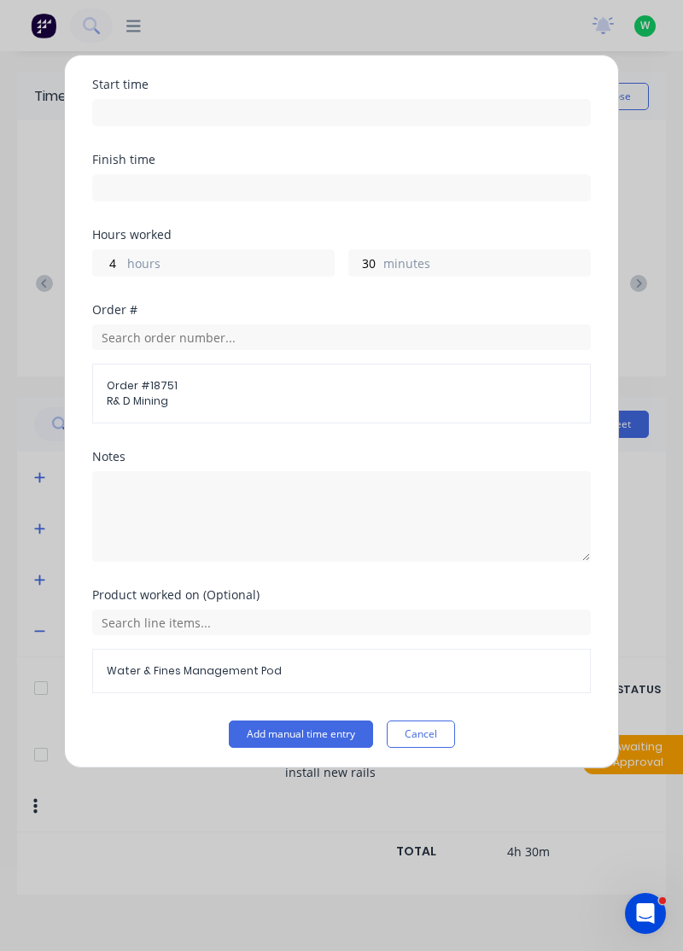
click at [305, 728] on button "Add manual time entry" at bounding box center [301, 734] width 144 height 27
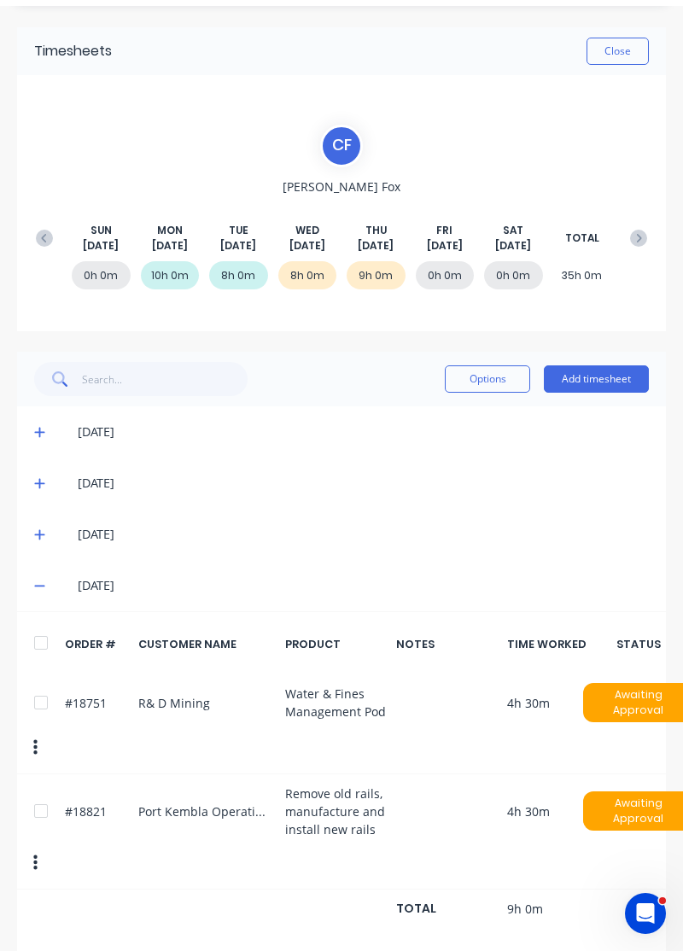
scroll to position [0, 0]
